Goal: Task Accomplishment & Management: Manage account settings

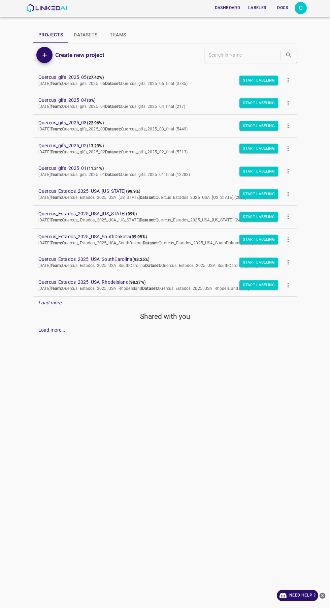
click at [304, 7] on div "Q" at bounding box center [301, 8] width 12 height 12
click at [282, 65] on li "Logout" at bounding box center [280, 62] width 53 height 11
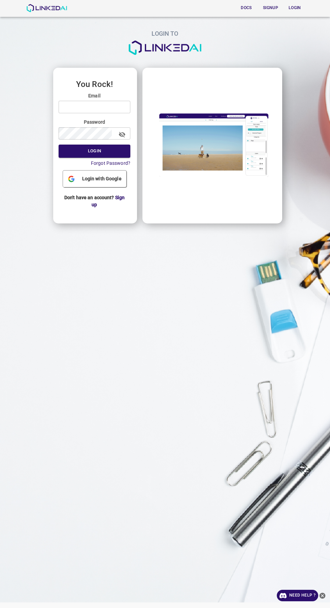
click at [107, 107] on input "email" at bounding box center [95, 107] width 72 height 12
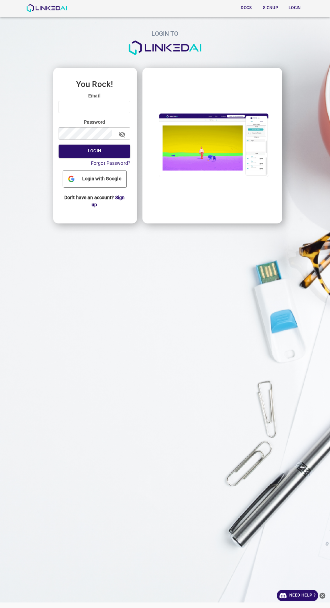
type input "[EMAIL_ADDRESS][DOMAIN_NAME]"
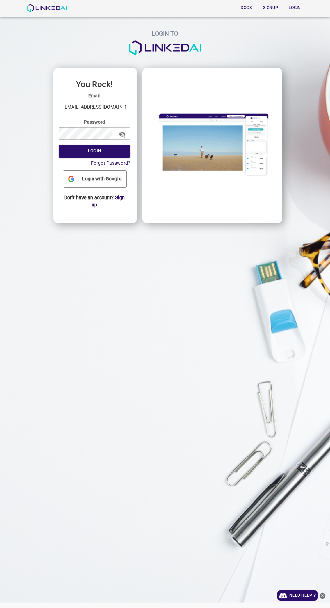
click at [59, 145] on button "Login" at bounding box center [95, 151] width 72 height 13
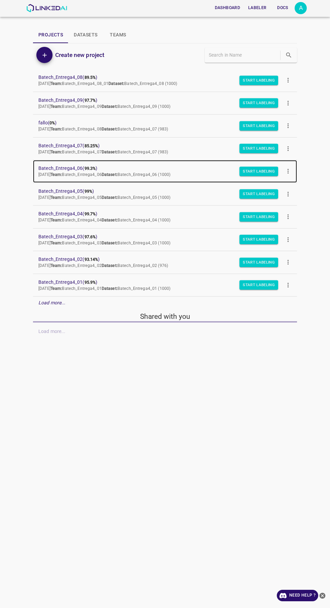
click at [49, 168] on span "Batech_Entrega4_06 ( 99.3% )" at bounding box center [159, 168] width 243 height 7
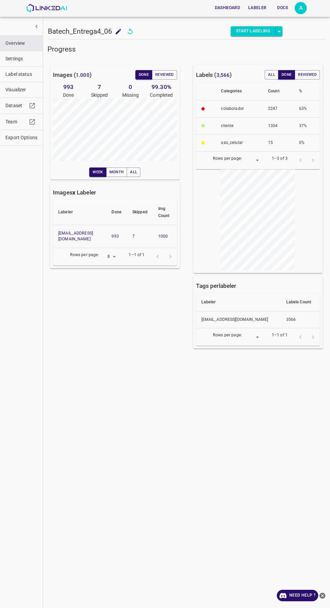
click at [163, 74] on button "Reviewed" at bounding box center [164, 74] width 25 height 9
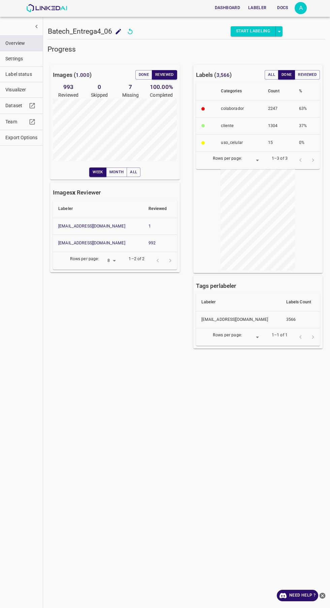
click at [141, 75] on button "Done" at bounding box center [144, 74] width 17 height 9
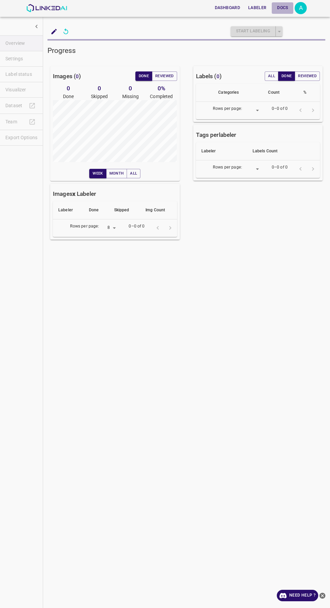
click at [293, 7] on button "Docs" at bounding box center [283, 7] width 22 height 11
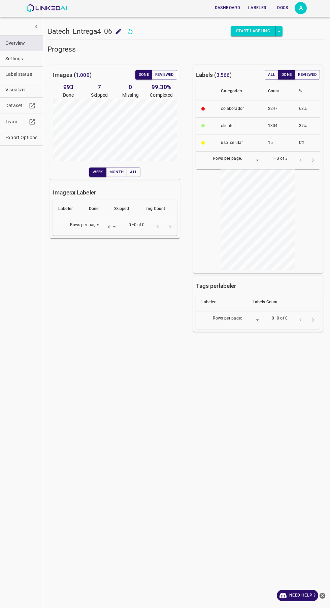
click at [301, 8] on div "A" at bounding box center [301, 8] width 12 height 12
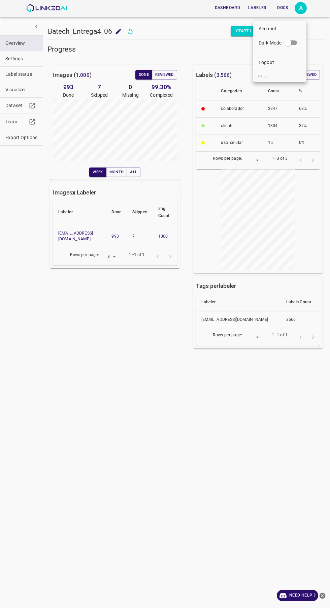
click at [286, 62] on li "Logout" at bounding box center [280, 62] width 53 height 11
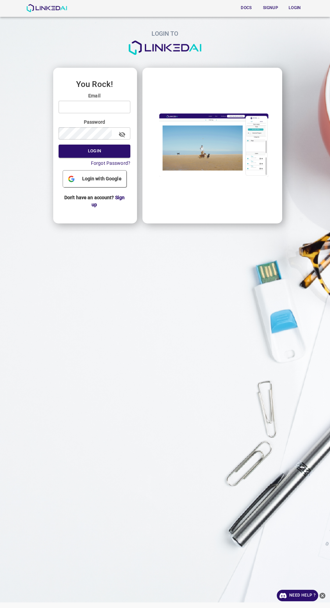
click at [111, 106] on input "email" at bounding box center [95, 107] width 72 height 12
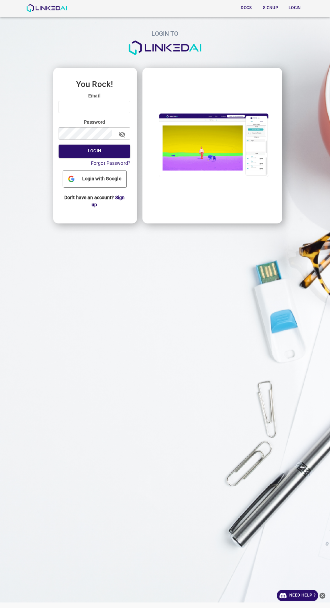
type input "[EMAIL_ADDRESS][DOMAIN_NAME]"
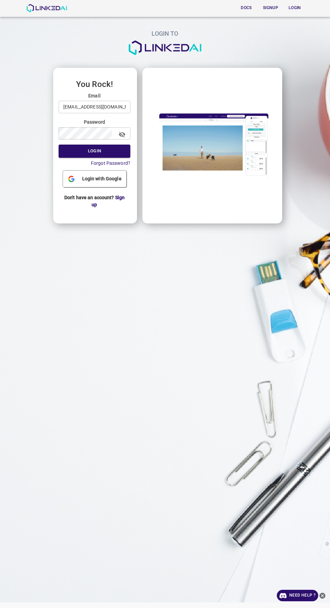
click at [59, 145] on button "Login" at bounding box center [95, 151] width 72 height 13
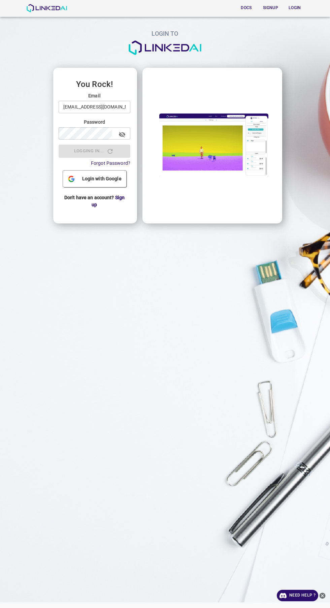
click at [122, 135] on icon "button" at bounding box center [122, 135] width 6 height 6
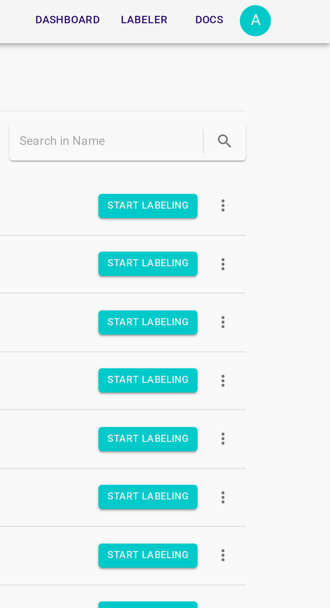
click at [299, 11] on div "A" at bounding box center [301, 8] width 12 height 12
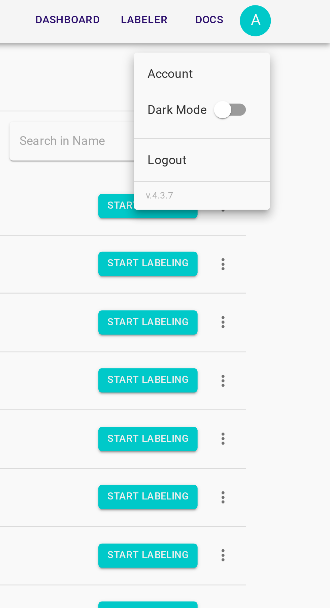
click at [288, 64] on li "Logout" at bounding box center [280, 62] width 53 height 11
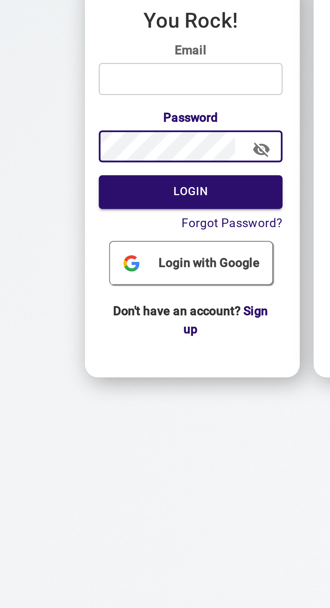
type input "[EMAIL_ADDRESS][DOMAIN_NAME]"
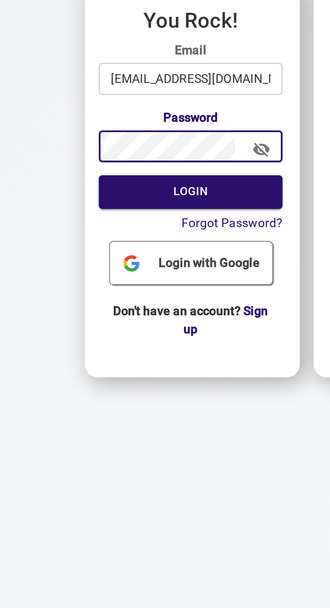
click at [122, 134] on icon "button" at bounding box center [122, 135] width 6 height 6
